Goal: Transaction & Acquisition: Purchase product/service

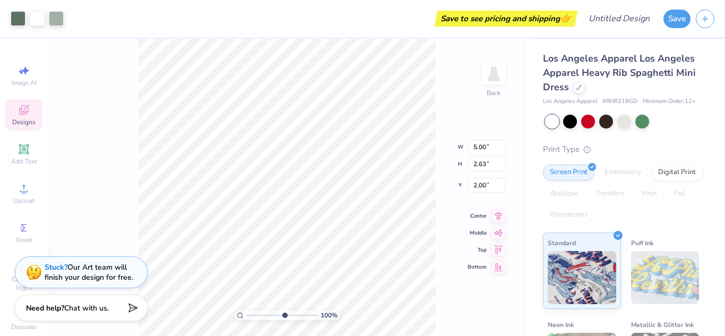
type input "5.91"
click at [284, 317] on input "range" at bounding box center [282, 316] width 72 height 10
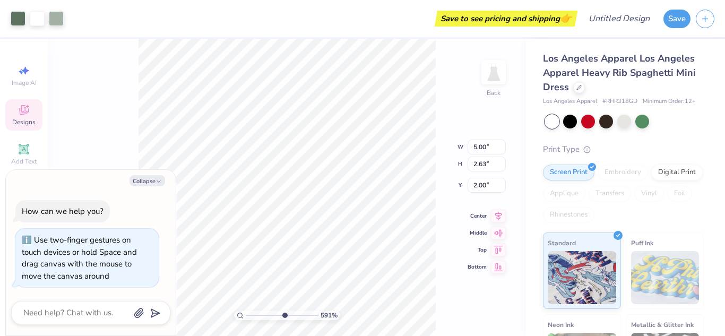
type textarea "x"
type input "2.59"
type input "0.38"
type input "2.08"
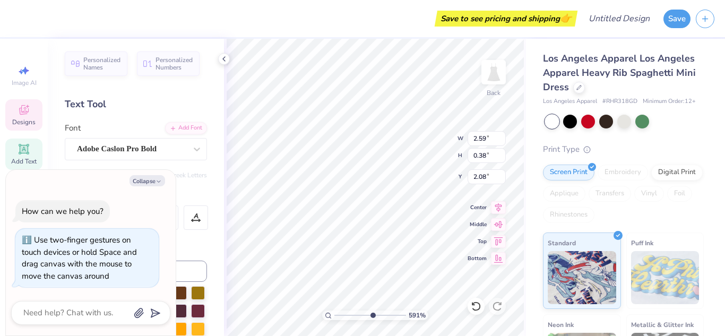
scroll to position [0, 2]
type textarea "x"
type textarea "WOMEN"
type textarea "x"
type textarea "WOME"
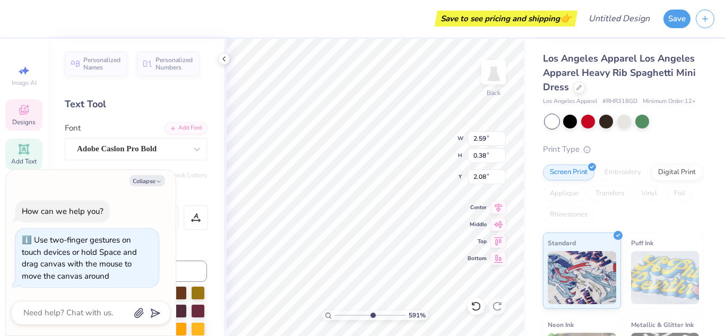
scroll to position [0, 1]
type textarea "x"
type textarea "WO"
type textarea "x"
type textarea "W"
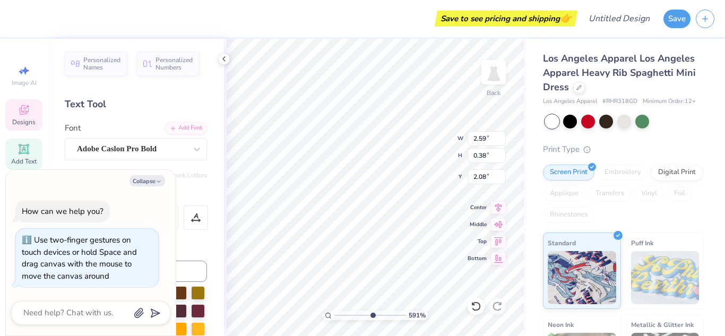
scroll to position [0, 0]
type textarea "x"
type textarea "g"
type textarea "x"
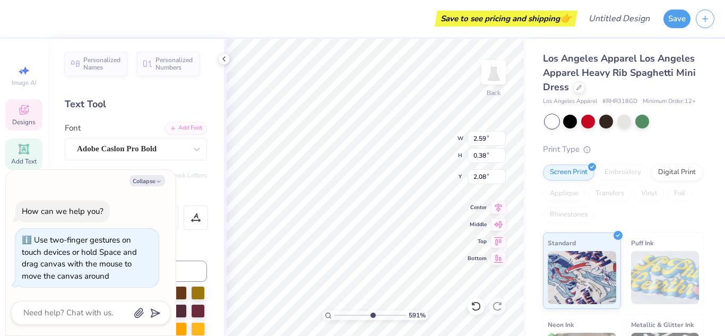
type textarea "[PERSON_NAME]"
type textarea "x"
type textarea "[PERSON_NAME]"
type textarea "x"
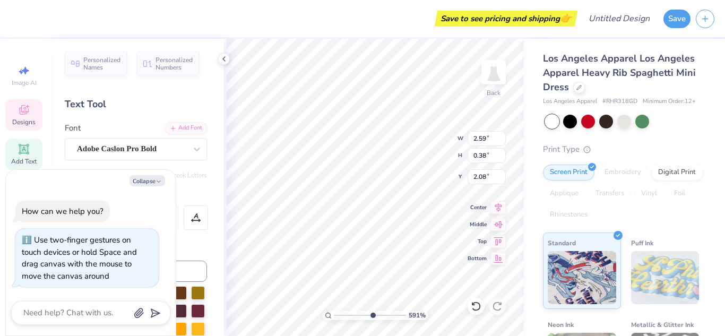
type input "4.85"
type input "1.86"
type input "2.00"
type textarea "x"
type textarea "Tenni"
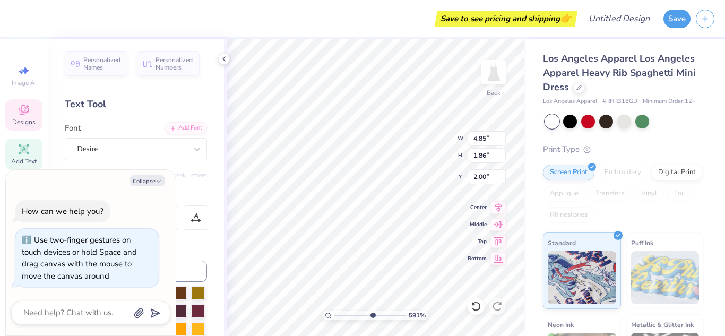
type textarea "x"
type textarea "Tenn"
type textarea "x"
type textarea "Te"
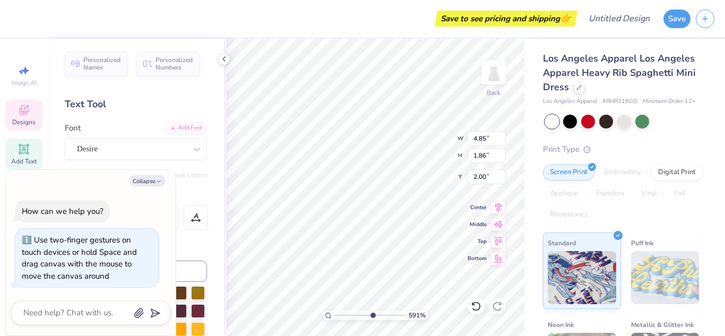
type textarea "x"
type textarea "T"
type textarea "x"
type textarea "h"
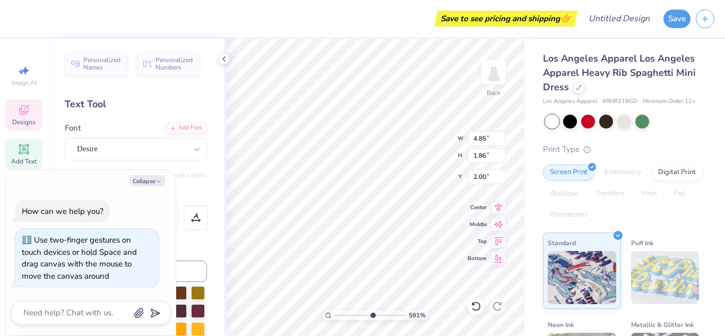
type textarea "x"
type textarea "hoo"
type textarea "x"
type textarea "hoop"
type textarea "x"
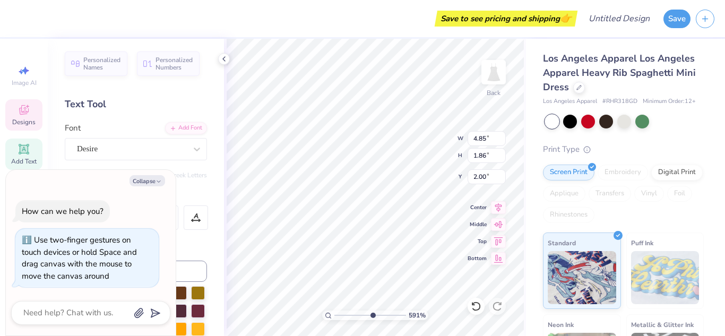
type textarea "hoops"
type textarea "x"
type input "1.17"
type input "0.36"
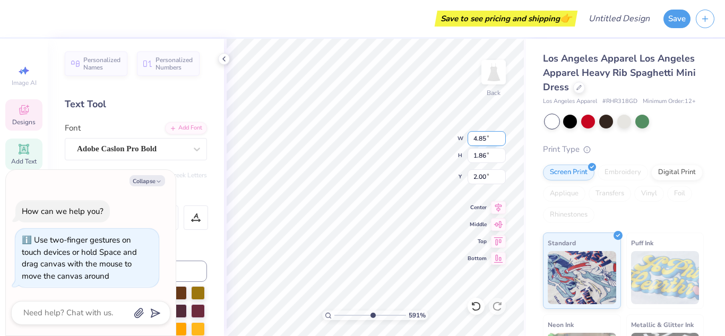
type input "2.09"
type textarea "x"
type textarea "[PERSON_NAME]"
type textarea "x"
type textarea "[PERSON_NAME] gir"
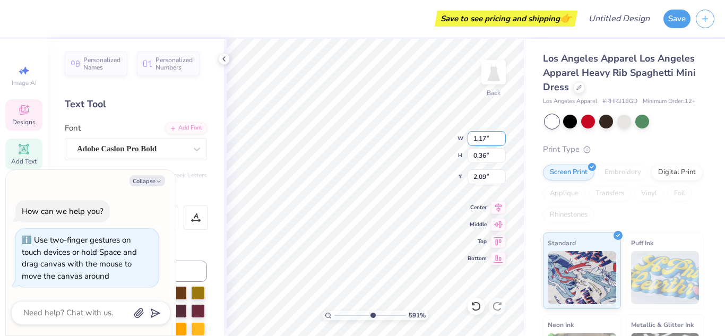
type textarea "x"
type textarea "[PERSON_NAME] girls"
type textarea "x"
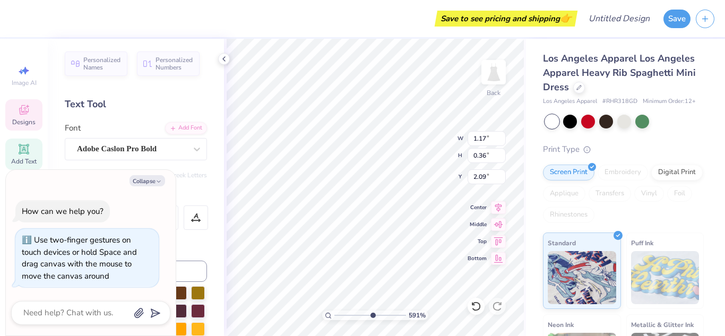
drag, startPoint x: 334, startPoint y: 12, endPoint x: 306, endPoint y: 8, distance: 27.9
click at [334, 11] on div "Save to see pricing and shipping 👉" at bounding box center [295, 18] width 559 height 37
type input "2.19"
type input "0.51"
type input "2.01"
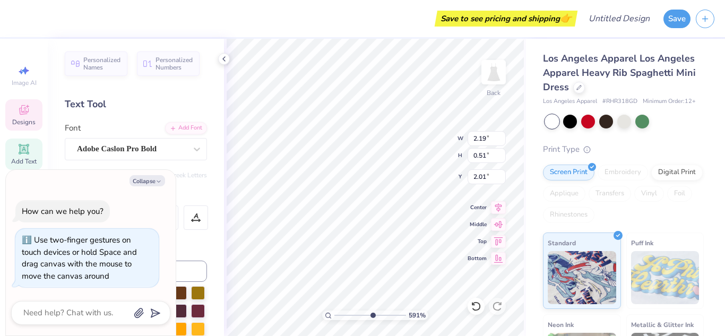
click at [283, 21] on div "Save to see pricing and shipping 👉" at bounding box center [295, 18] width 559 height 37
click at [315, 17] on div "Save to see pricing and shipping 👉" at bounding box center [295, 18] width 559 height 37
type textarea "x"
type input "1.79"
type textarea "x"
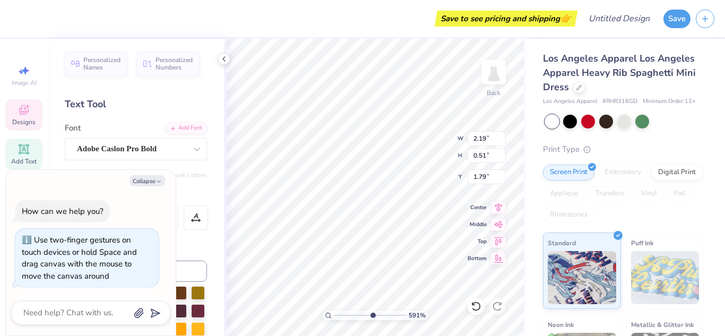
type input "2.36"
type input "0.36"
type input "3.99"
type textarea "x"
type textarea "CLUB2025"
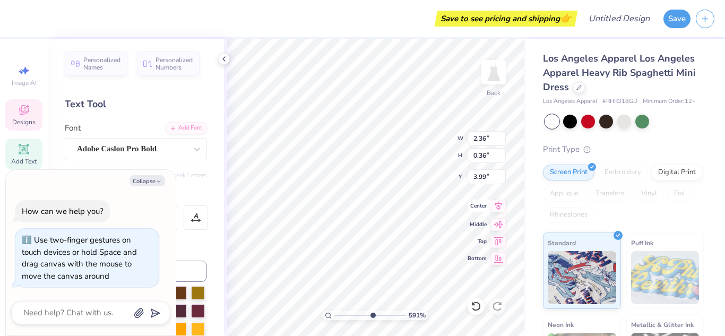
type textarea "x"
type textarea "CLU2025"
type textarea "x"
type textarea "CL2025"
type textarea "x"
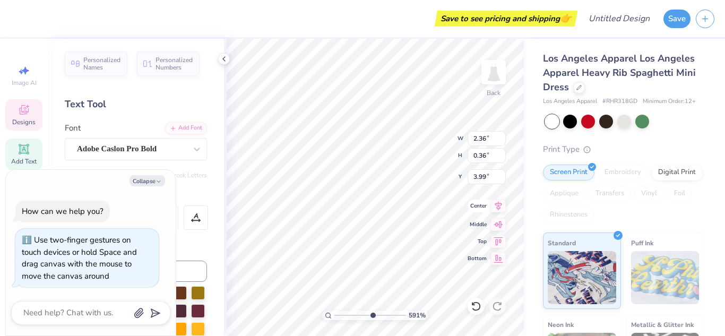
type textarea "C2025"
type textarea "x"
type textarea "2025"
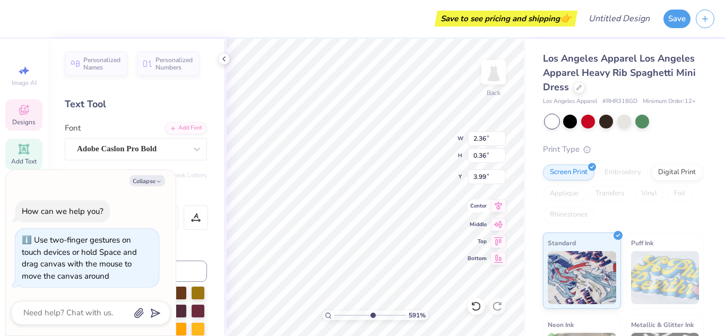
type textarea "x"
type textarea "2025-20"
type textarea "x"
type textarea "2025-202"
type textarea "x"
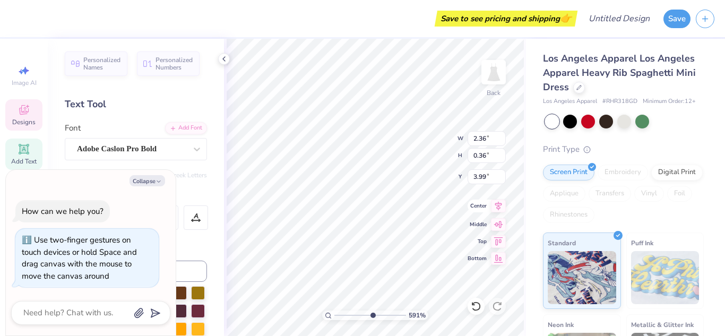
scroll to position [0, 2]
type textarea "[DATE]-[DATE]"
type textarea "x"
type input "4.45"
type input "2.43"
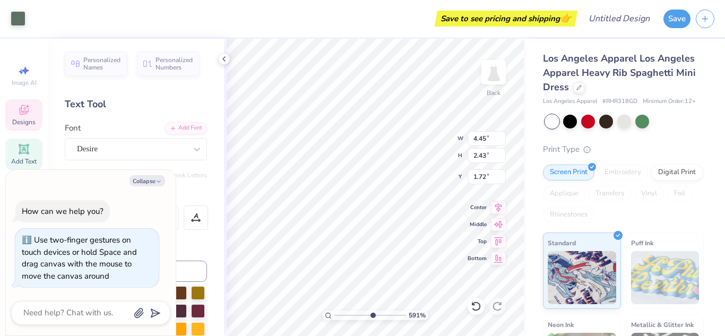
type input "1.72"
type textarea "x"
type input "1.78"
type textarea "x"
type input "2.09"
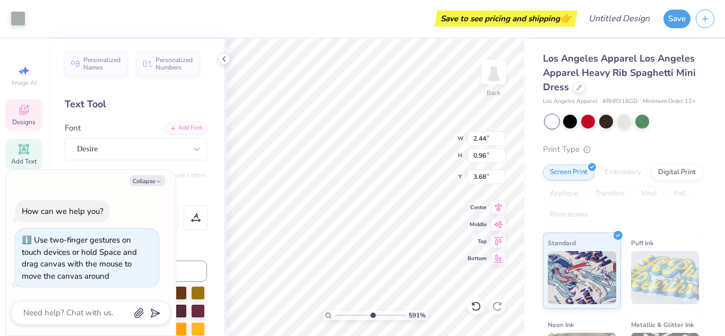
type input "0.36"
type input "3.99"
type textarea "x"
type input "2.19"
type input "0.51"
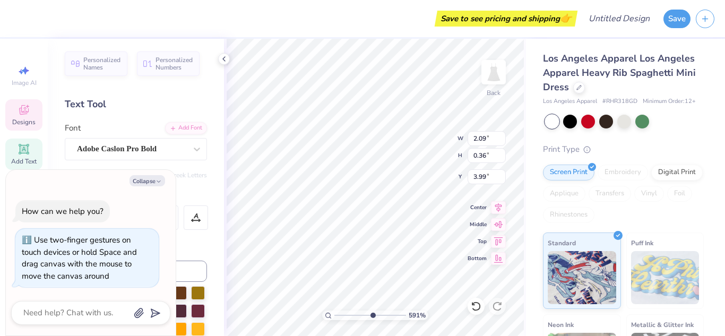
type input "1.79"
click at [317, 30] on div "Save to see pricing and shipping 👉" at bounding box center [295, 18] width 559 height 37
click at [294, 15] on div "Save to see pricing and shipping 👉" at bounding box center [295, 18] width 559 height 37
click at [347, 16] on div "Save to see pricing and shipping 👉" at bounding box center [295, 18] width 559 height 37
click at [534, 227] on div "Los Angeles Apparel Los Angeles Apparel Heavy Rib Spaghetti Mini Dress Los Ange…" at bounding box center [625, 256] width 199 height 434
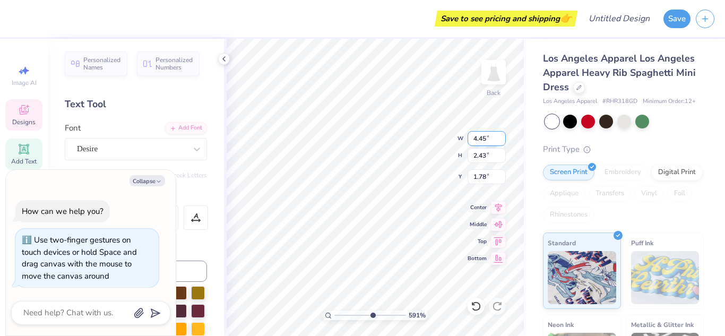
type textarea "x"
type input "0.28"
type input "0.31"
type input "2.20"
click at [363, 20] on div "Save to see pricing and shipping 👉" at bounding box center [295, 18] width 559 height 37
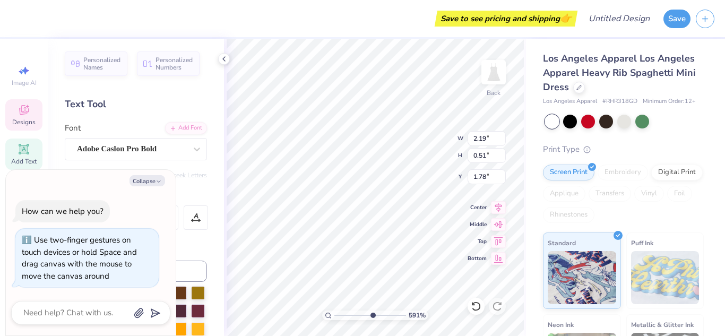
type textarea "x"
type input "1.78"
click at [389, 18] on div "Save to see pricing and shipping 👉" at bounding box center [295, 18] width 559 height 37
click at [388, 28] on div "Save to see pricing and shipping 👉" at bounding box center [295, 18] width 559 height 37
click at [336, 12] on div "Save to see pricing and shipping 👉" at bounding box center [295, 18] width 559 height 37
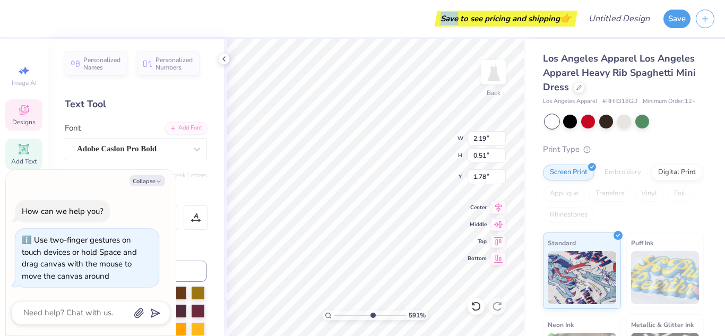
click at [336, 12] on div "Save to see pricing and shipping 👉" at bounding box center [295, 18] width 559 height 37
click at [349, 16] on div "Save to see pricing and shipping 👉" at bounding box center [295, 18] width 559 height 37
click at [293, 25] on div "Save to see pricing and shipping 👉" at bounding box center [295, 18] width 559 height 37
type textarea "x"
type input "2.82"
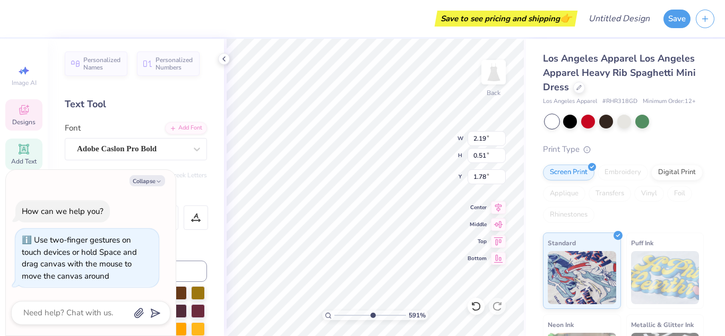
type input "0.66"
type input "1.64"
click at [274, 28] on div "Save to see pricing and shipping 👉" at bounding box center [295, 18] width 559 height 37
click at [333, 21] on div "Save to see pricing and shipping 👉" at bounding box center [295, 18] width 559 height 37
type textarea "x"
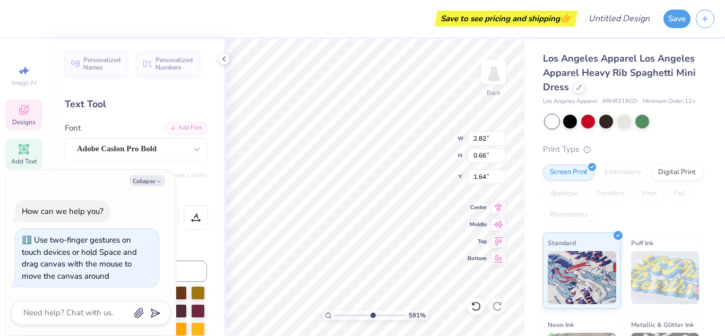
type input "1.62"
click at [335, 27] on div "Save to see pricing and shipping 👉" at bounding box center [295, 18] width 559 height 37
click at [349, 18] on div "Save to see pricing and shipping 👉" at bounding box center [295, 18] width 559 height 37
click at [318, 24] on div "Save to see pricing and shipping 👉" at bounding box center [295, 18] width 559 height 37
type textarea "x"
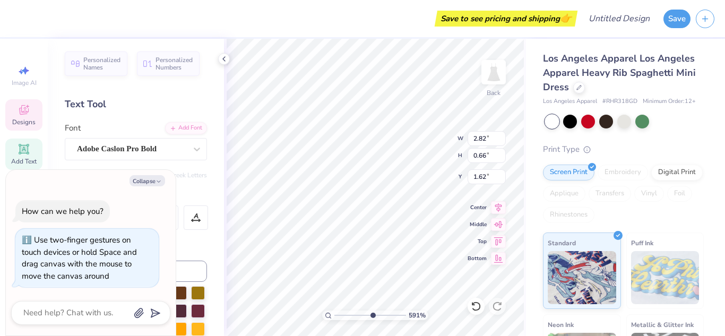
type input "1.61"
click at [390, 16] on div "Save to see pricing and shipping 👉" at bounding box center [295, 18] width 559 height 37
type textarea "x"
type input "1.64"
click at [326, 20] on div "Save to see pricing and shipping 👉" at bounding box center [295, 18] width 559 height 37
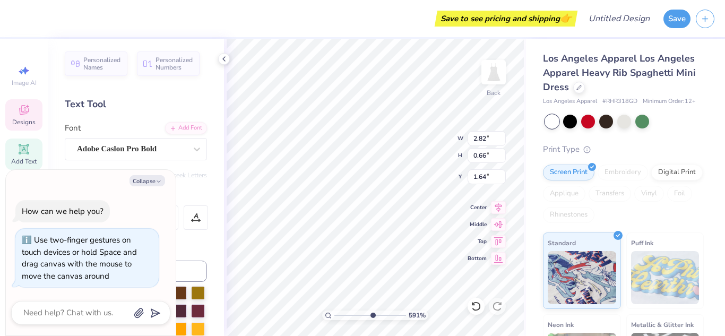
drag, startPoint x: 346, startPoint y: 20, endPoint x: 363, endPoint y: 14, distance: 18.3
click at [346, 20] on div "Save to see pricing and shipping 👉" at bounding box center [295, 18] width 559 height 37
type textarea "x"
type input "2.09"
type input "0.36"
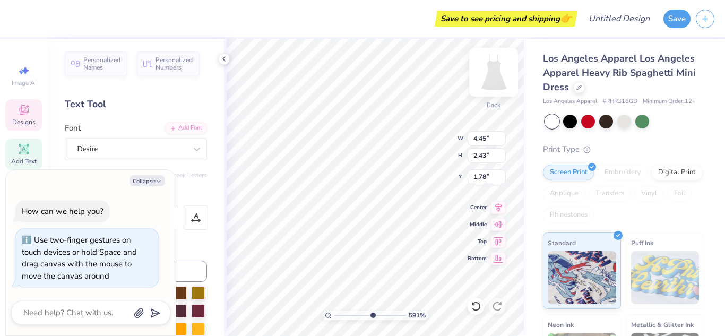
type input "3.76"
click at [307, 22] on div "Save to see pricing and shipping 👉" at bounding box center [295, 18] width 559 height 37
type textarea "x"
type input "1.61"
type input "0.28"
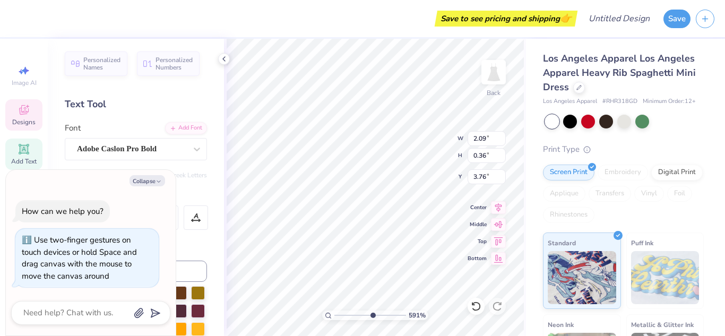
type input "3.84"
type textarea "x"
type input "1.61"
type input "0.28"
type input "3.84"
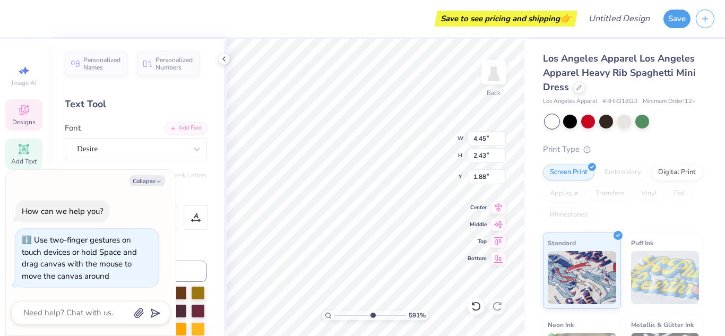
type textarea "x"
type input "1.78"
click at [568, 121] on div at bounding box center [570, 121] width 14 height 14
click at [608, 123] on div at bounding box center [607, 121] width 14 height 14
click at [646, 123] on div at bounding box center [643, 121] width 14 height 14
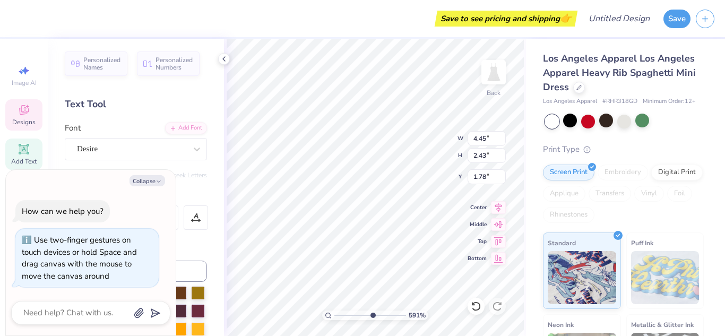
type textarea "x"
type input "2.44"
type input "0.96"
type input "5.92"
click at [168, 179] on div "Collapse" at bounding box center [90, 180] width 159 height 11
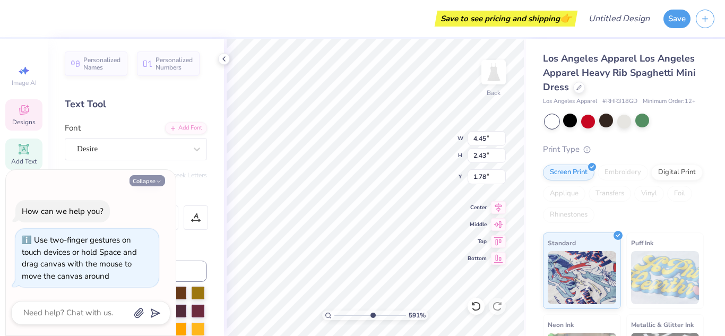
click at [154, 181] on button "Collapse" at bounding box center [148, 180] width 36 height 11
type textarea "x"
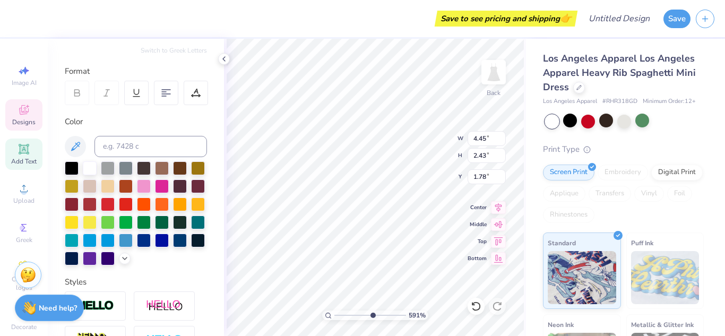
scroll to position [128, 0]
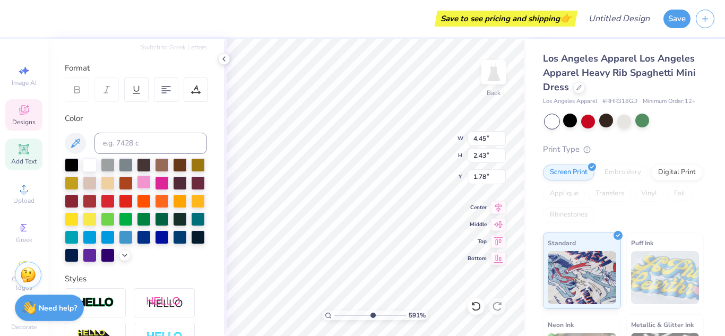
click at [142, 181] on div at bounding box center [144, 182] width 14 height 14
click at [127, 237] on div at bounding box center [126, 236] width 14 height 14
click at [94, 221] on div at bounding box center [90, 218] width 14 height 14
click at [143, 184] on div at bounding box center [144, 182] width 14 height 14
click at [164, 185] on div at bounding box center [162, 182] width 14 height 14
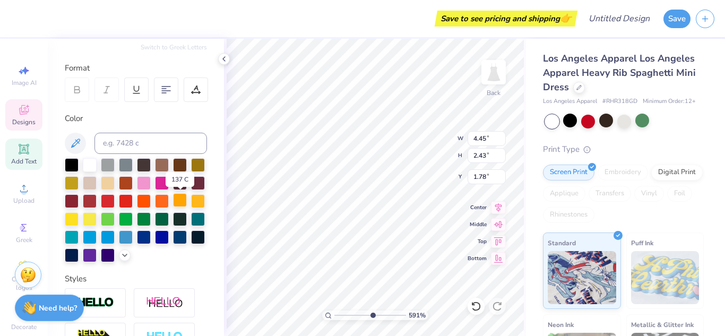
click at [176, 202] on div at bounding box center [180, 200] width 14 height 14
click at [125, 220] on div at bounding box center [126, 218] width 14 height 14
click at [102, 218] on div at bounding box center [108, 218] width 14 height 14
click at [89, 164] on div at bounding box center [90, 164] width 14 height 14
click at [66, 168] on div at bounding box center [72, 164] width 14 height 14
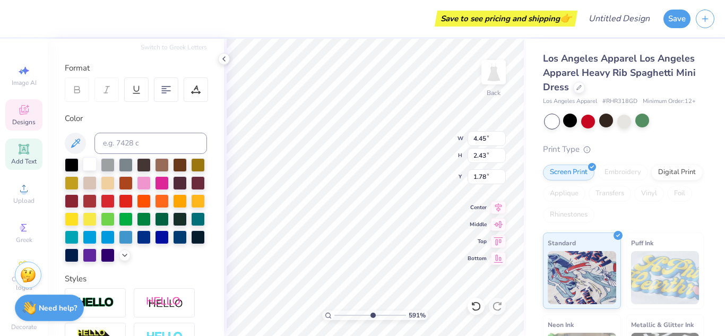
click at [92, 168] on div at bounding box center [90, 164] width 14 height 14
type input "2.82"
type input "0.66"
type input "1.64"
click at [85, 162] on div at bounding box center [90, 164] width 14 height 14
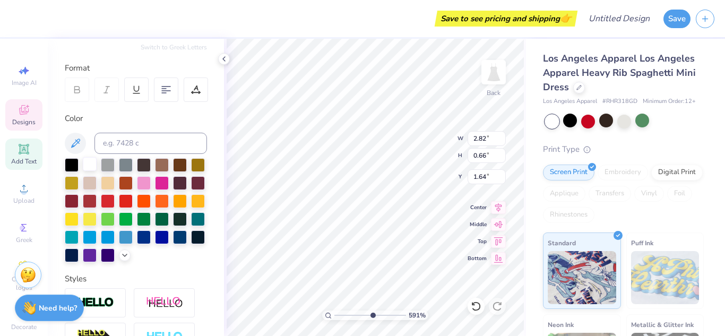
type input "1.61"
type input "0.28"
type input "3.84"
click at [91, 165] on div at bounding box center [90, 164] width 14 height 14
click at [247, 21] on div "Save to see pricing and shipping 👉" at bounding box center [295, 18] width 559 height 37
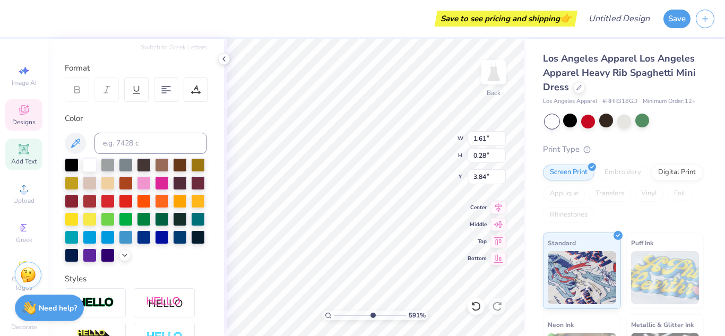
click at [311, 10] on div "Save to see pricing and shipping 👉" at bounding box center [295, 18] width 559 height 37
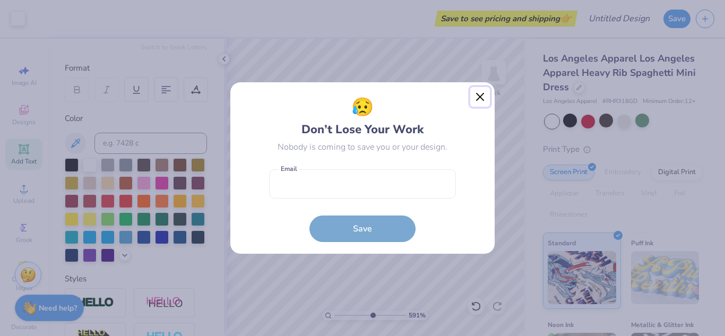
click at [477, 97] on button "Close" at bounding box center [481, 97] width 20 height 20
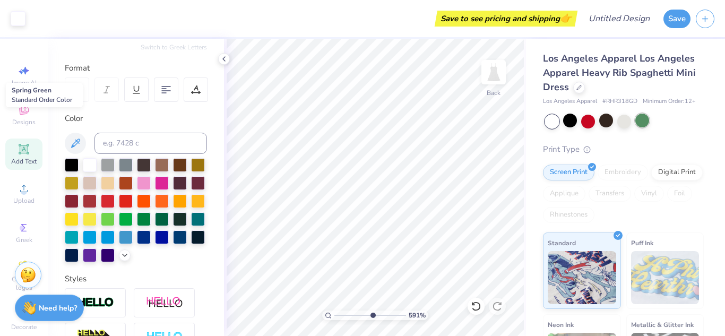
click at [639, 119] on div at bounding box center [643, 121] width 14 height 14
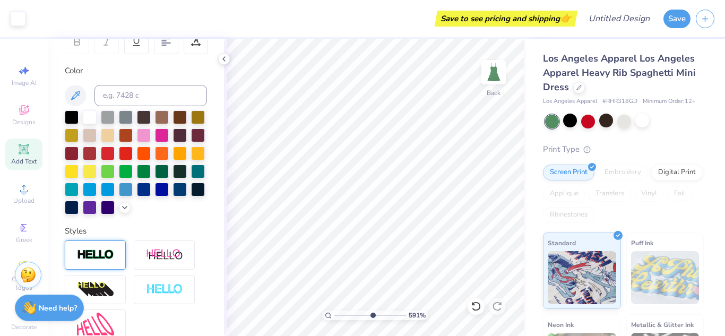
scroll to position [192, 0]
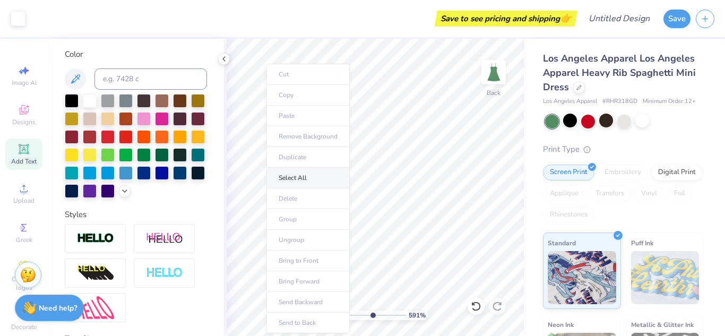
click at [302, 183] on li "Select All" at bounding box center [308, 178] width 83 height 21
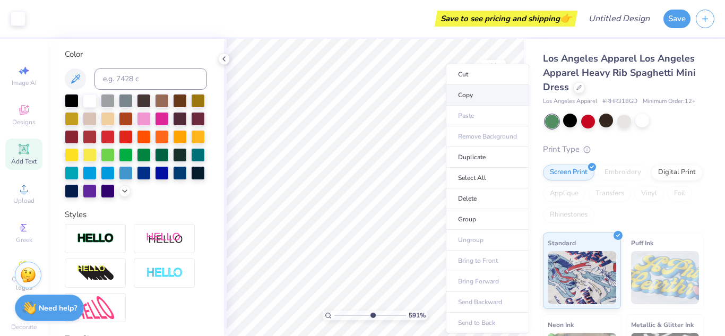
click at [497, 97] on li "Copy" at bounding box center [487, 95] width 83 height 21
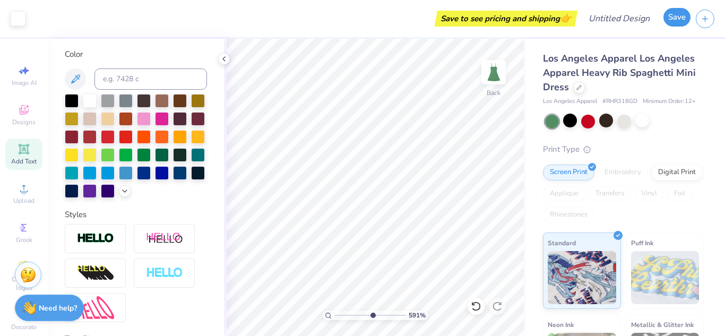
click at [675, 20] on button "Save" at bounding box center [677, 17] width 27 height 19
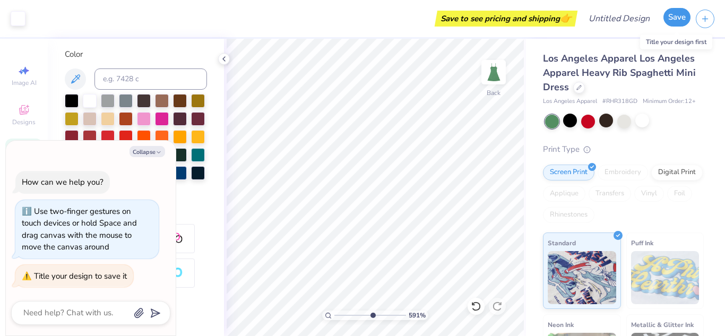
click at [672, 20] on button "Save" at bounding box center [677, 17] width 27 height 19
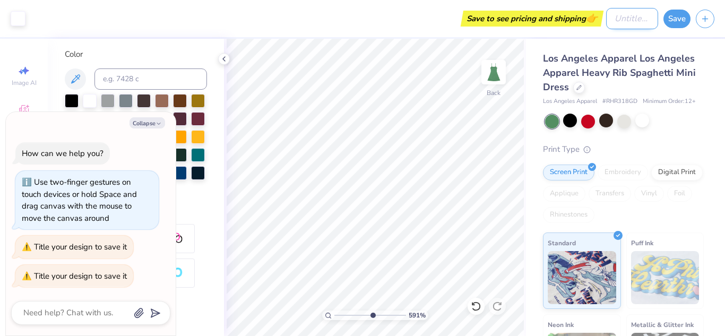
click at [618, 16] on input "Design Title" at bounding box center [632, 18] width 52 height 21
click at [257, 13] on div "Save to see pricing and shipping 👉" at bounding box center [303, 18] width 544 height 37
click at [389, 24] on div "Save to see pricing and shipping 👉" at bounding box center [303, 18] width 544 height 37
type textarea "x"
